Goal: Information Seeking & Learning: Learn about a topic

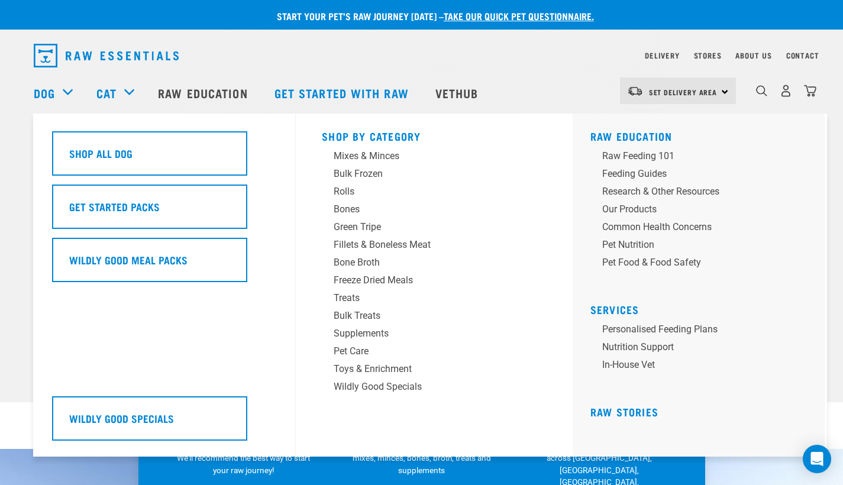
click at [59, 95] on div "Dog" at bounding box center [59, 92] width 51 height 47
click at [347, 337] on div "Supplements" at bounding box center [426, 333] width 185 height 14
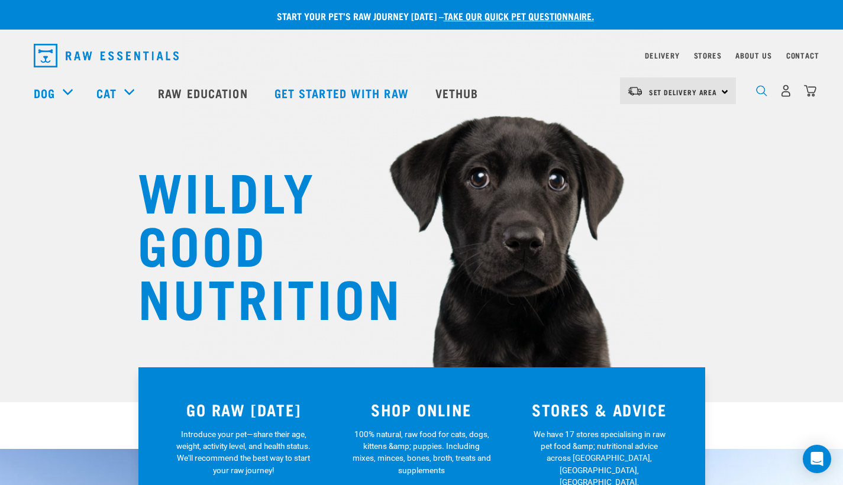
click at [758, 90] on img "dropdown navigation" at bounding box center [761, 90] width 11 height 11
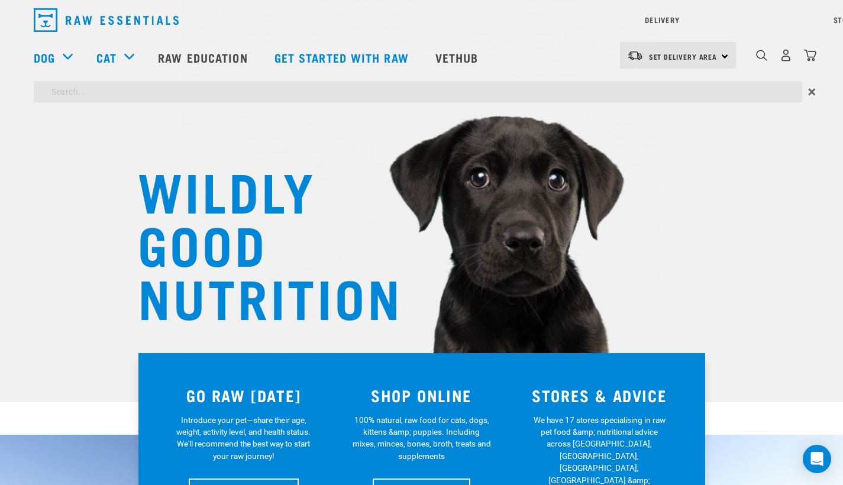
type input "fleas"
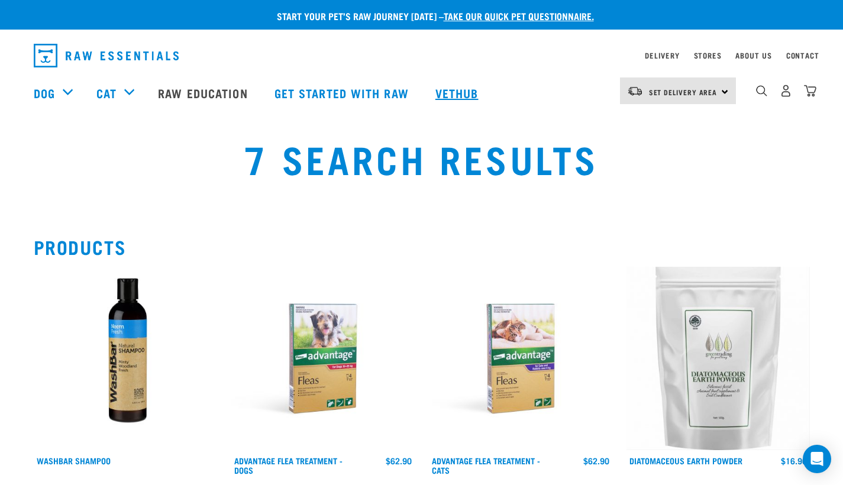
click at [468, 93] on link "Vethub" at bounding box center [458, 92] width 70 height 47
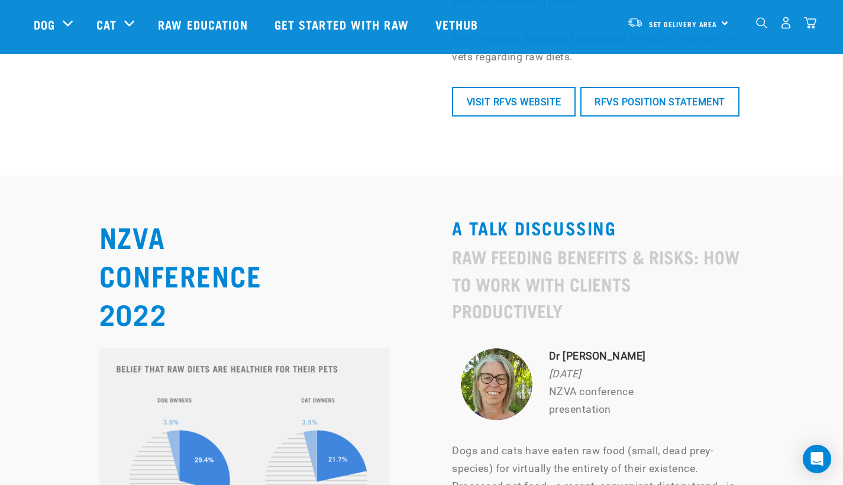
scroll to position [4601, 0]
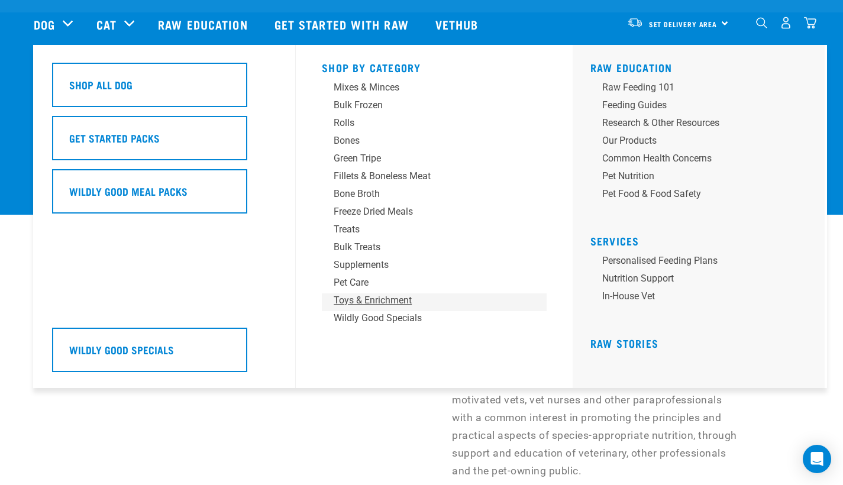
click at [351, 302] on div "Toys & Enrichment" at bounding box center [426, 300] width 185 height 14
